Goal: Task Accomplishment & Management: Manage account settings

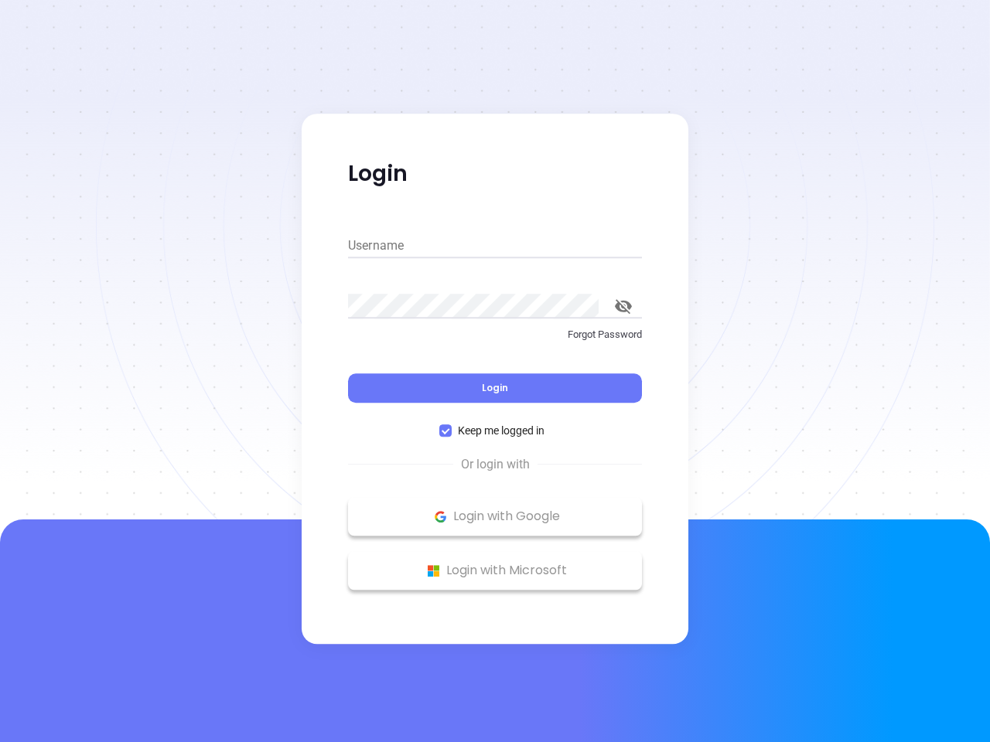
click at [495, 371] on div "Login" at bounding box center [495, 379] width 294 height 48
click at [495, 246] on input "Username" at bounding box center [495, 246] width 294 height 25
click at [623, 306] on icon "toggle password visibility" at bounding box center [623, 306] width 17 height 15
click at [495, 388] on span "Login" at bounding box center [495, 387] width 26 height 13
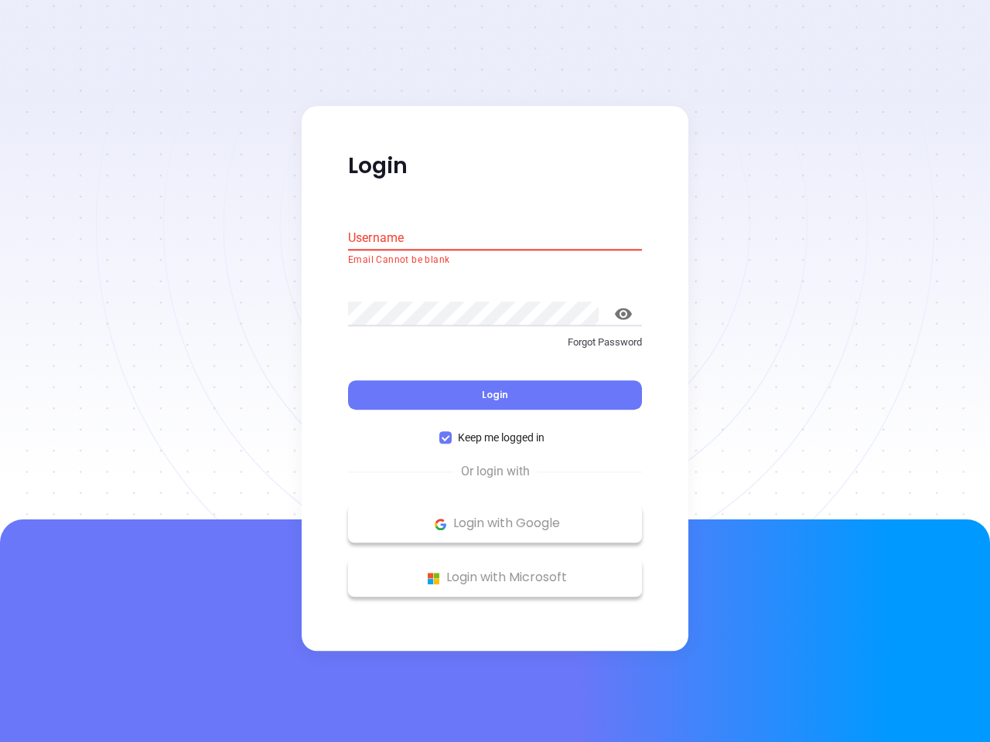
click at [495, 431] on span "Keep me logged in" at bounding box center [501, 438] width 99 height 17
click at [452, 432] on input "Keep me logged in" at bounding box center [445, 438] width 12 height 12
checkbox input "false"
click at [495, 517] on p "Login with Google" at bounding box center [495, 524] width 278 height 23
click at [495, 571] on p "Login with Microsoft" at bounding box center [495, 578] width 278 height 23
